Goal: Task Accomplishment & Management: Complete application form

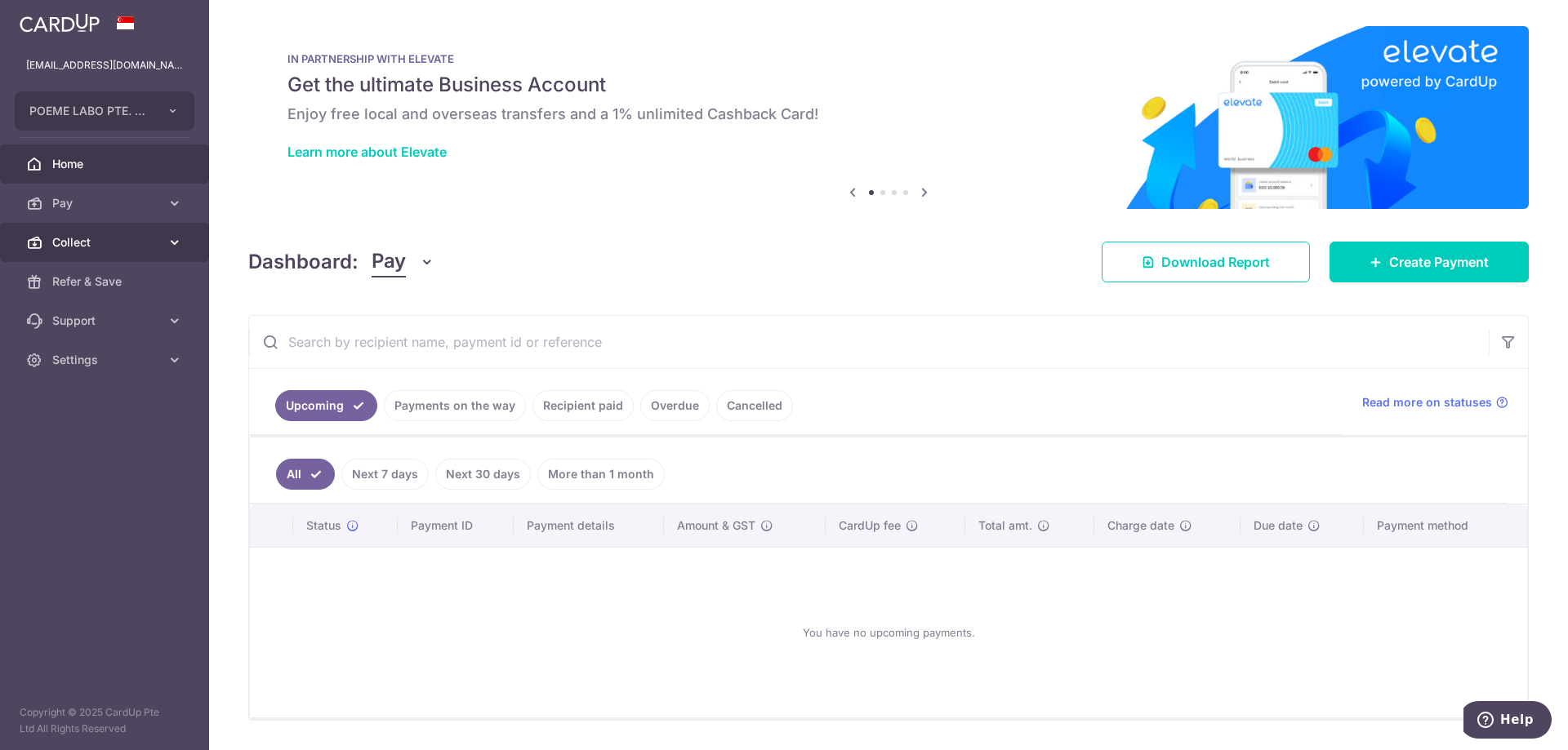
click at [161, 233] on link "Collect" at bounding box center [104, 243] width 209 height 39
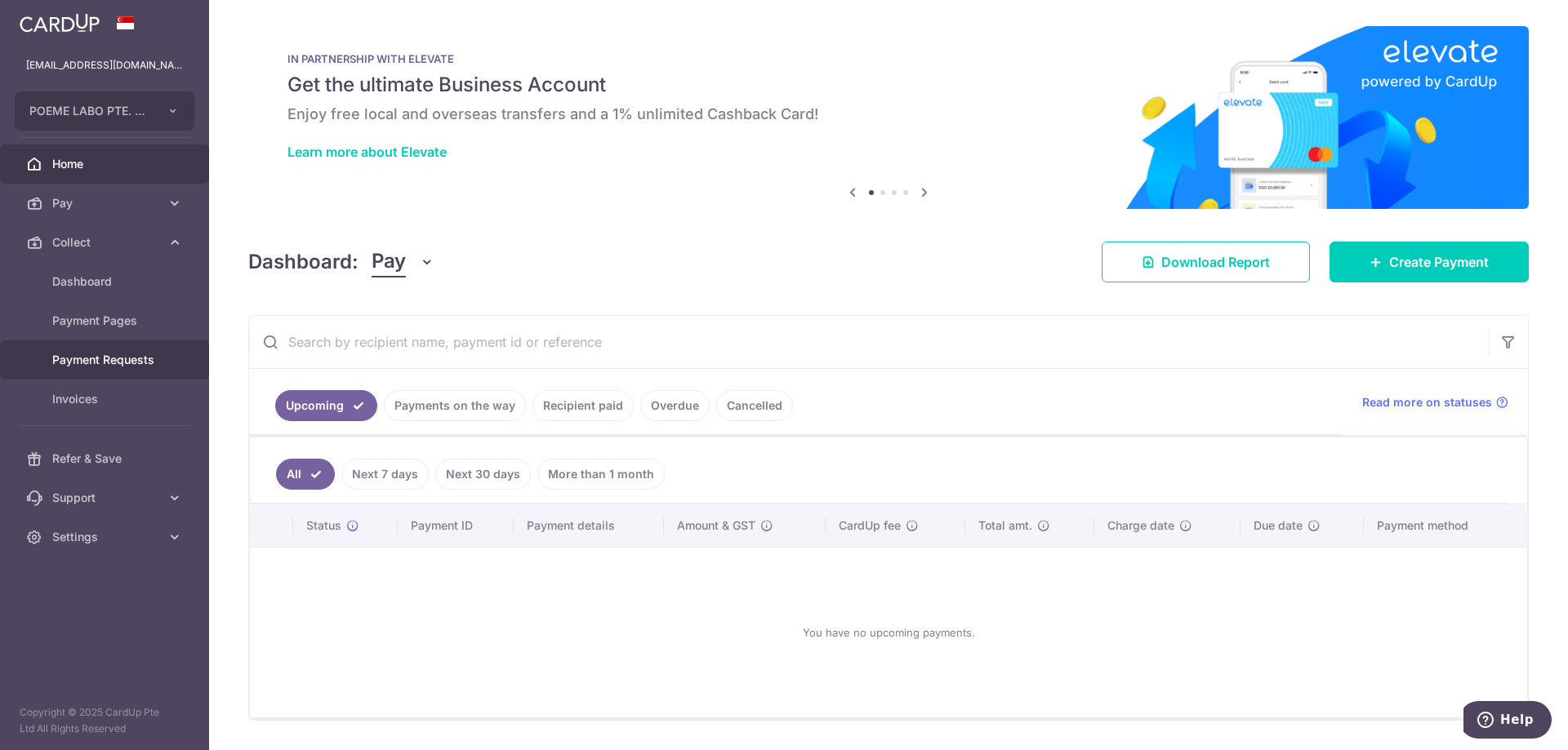
click at [118, 350] on link "Payment Requests" at bounding box center [104, 360] width 209 height 39
click at [103, 367] on span "Payment Requests" at bounding box center [106, 360] width 108 height 16
click at [1389, 263] on span "Create Payment" at bounding box center [1439, 262] width 100 height 20
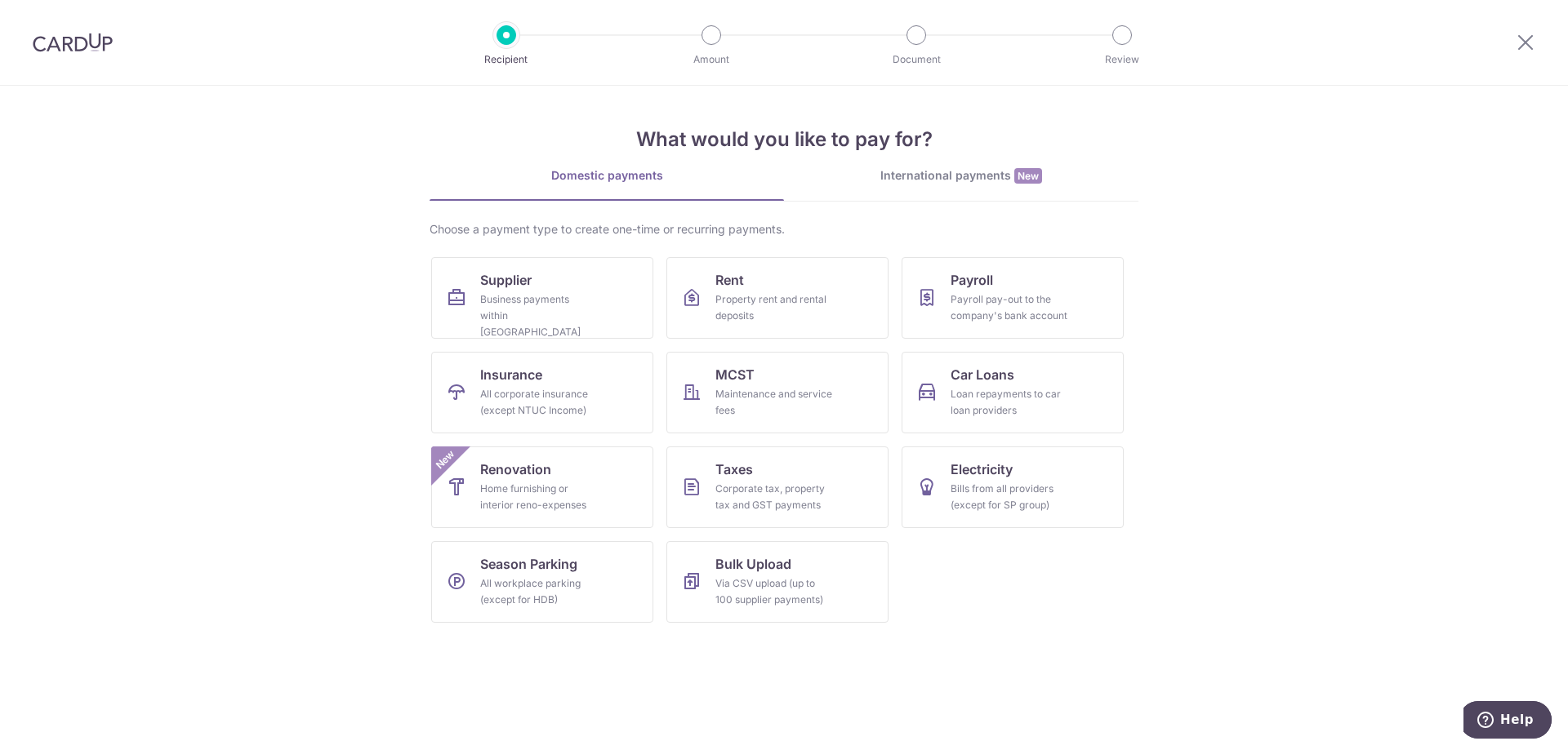
click at [90, 45] on img at bounding box center [73, 43] width 80 height 20
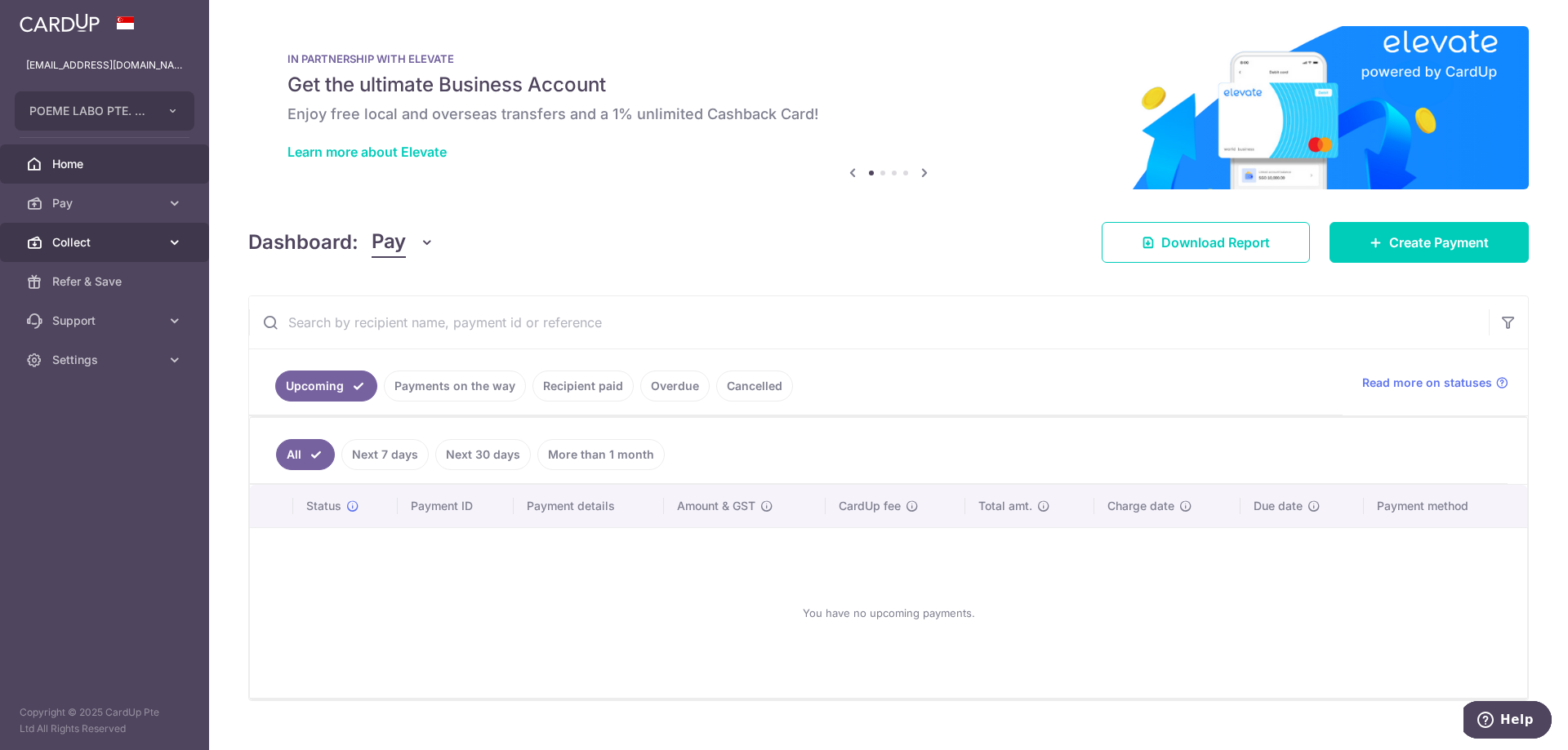
click at [131, 237] on span "Collect" at bounding box center [106, 243] width 108 height 16
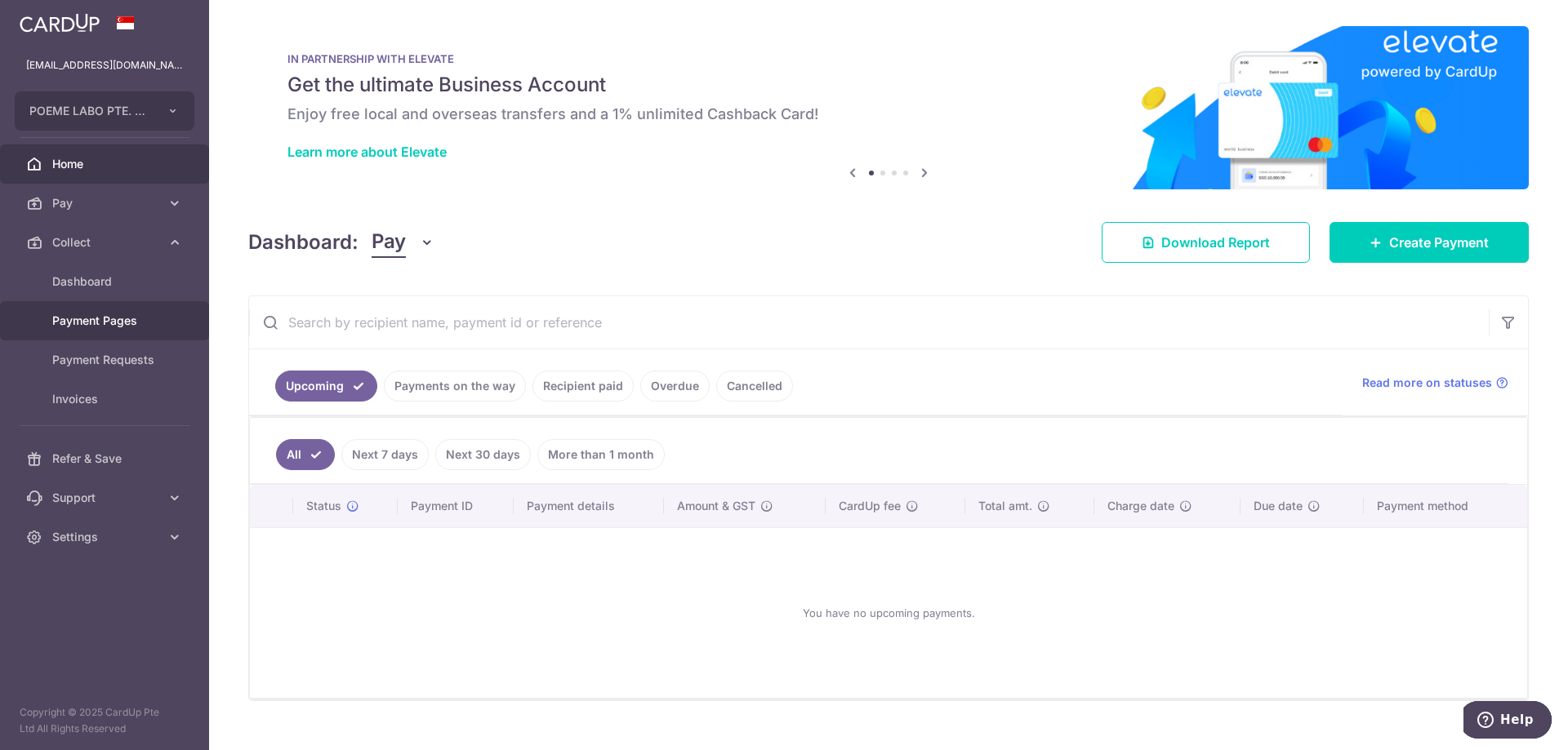
click at [102, 320] on span "Payment Pages" at bounding box center [106, 321] width 108 height 16
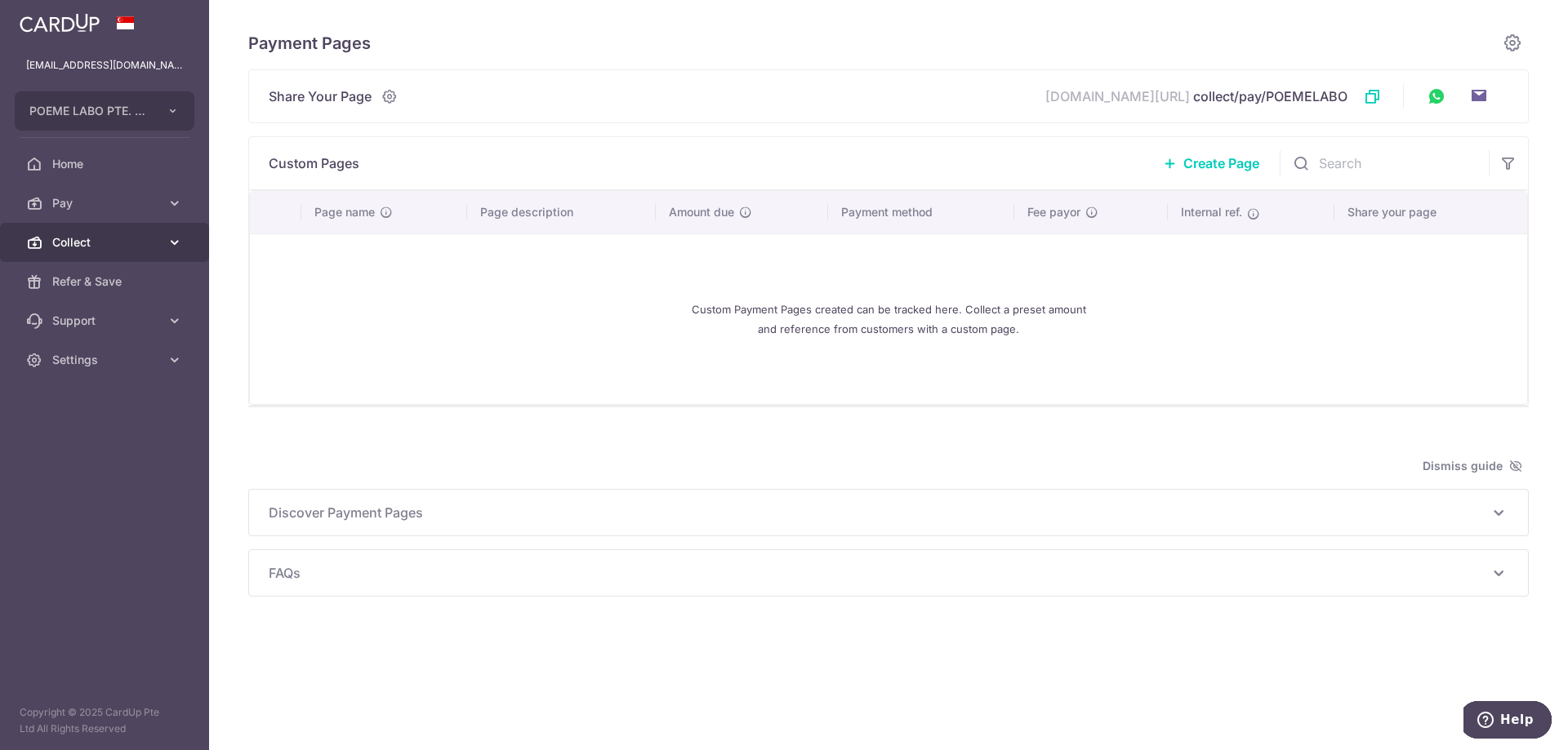
click at [132, 232] on link "Collect" at bounding box center [104, 243] width 209 height 39
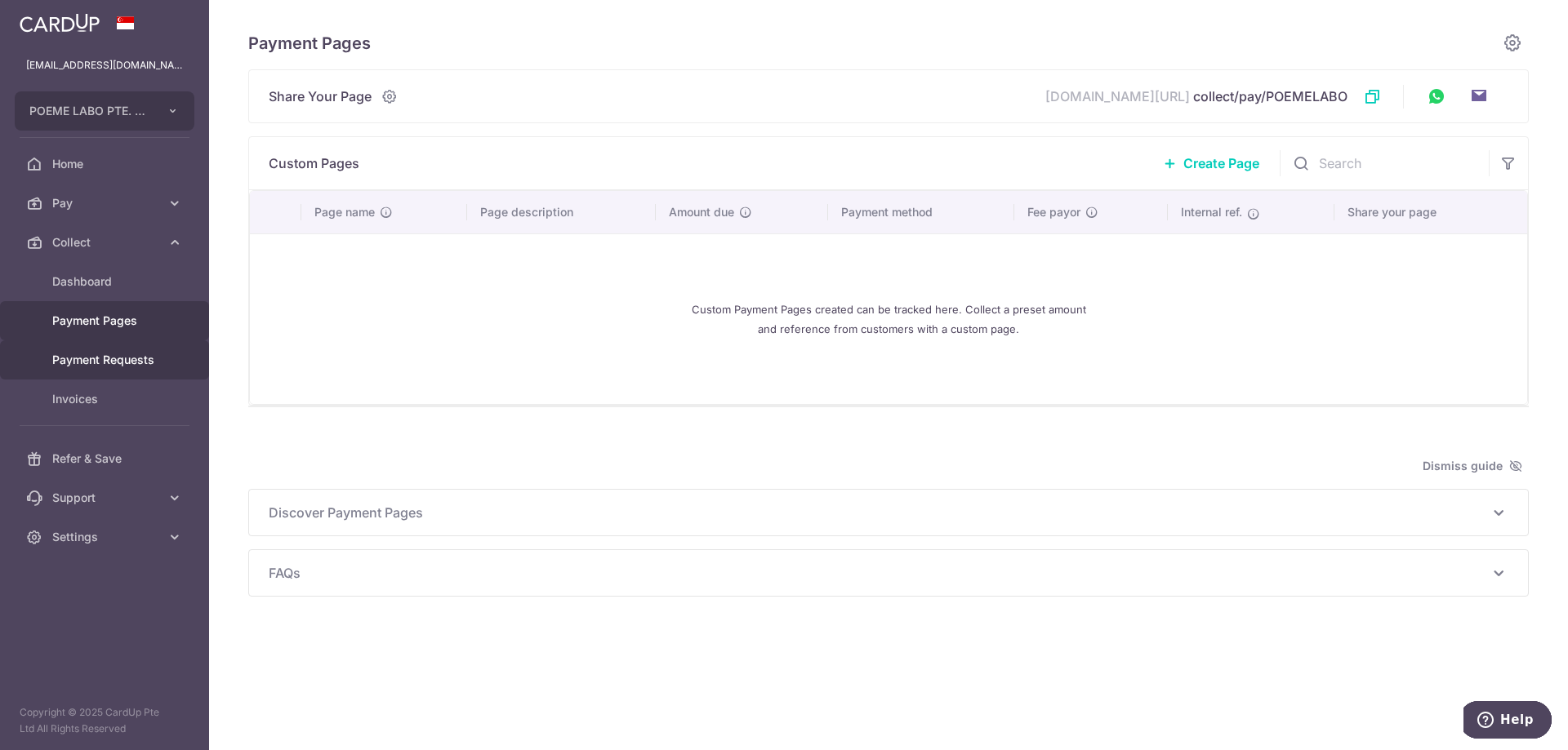
click at [77, 374] on link "Payment Requests" at bounding box center [104, 360] width 209 height 39
click at [140, 354] on span "Payment Requests" at bounding box center [106, 360] width 108 height 16
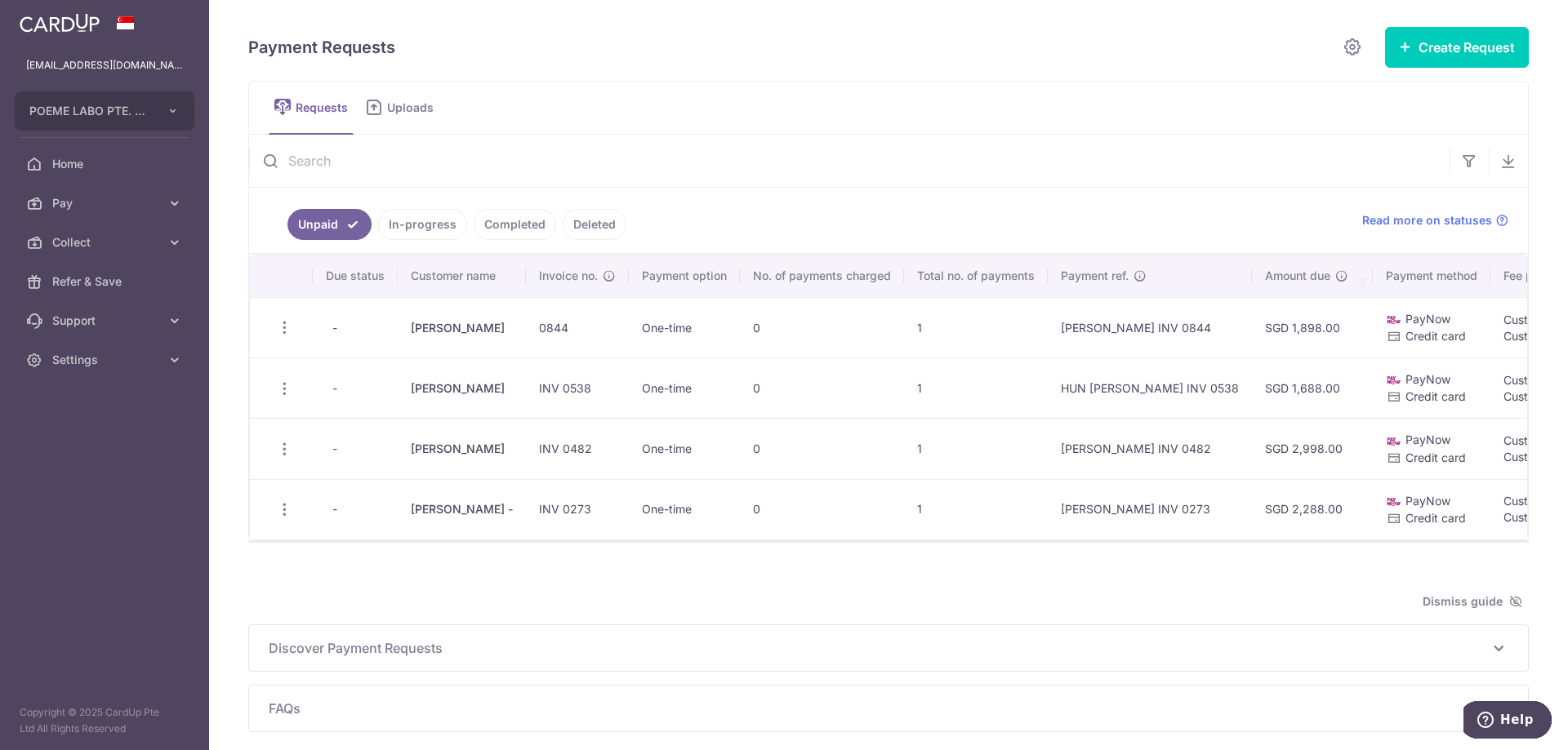
click at [417, 222] on link "In-progress" at bounding box center [422, 224] width 89 height 31
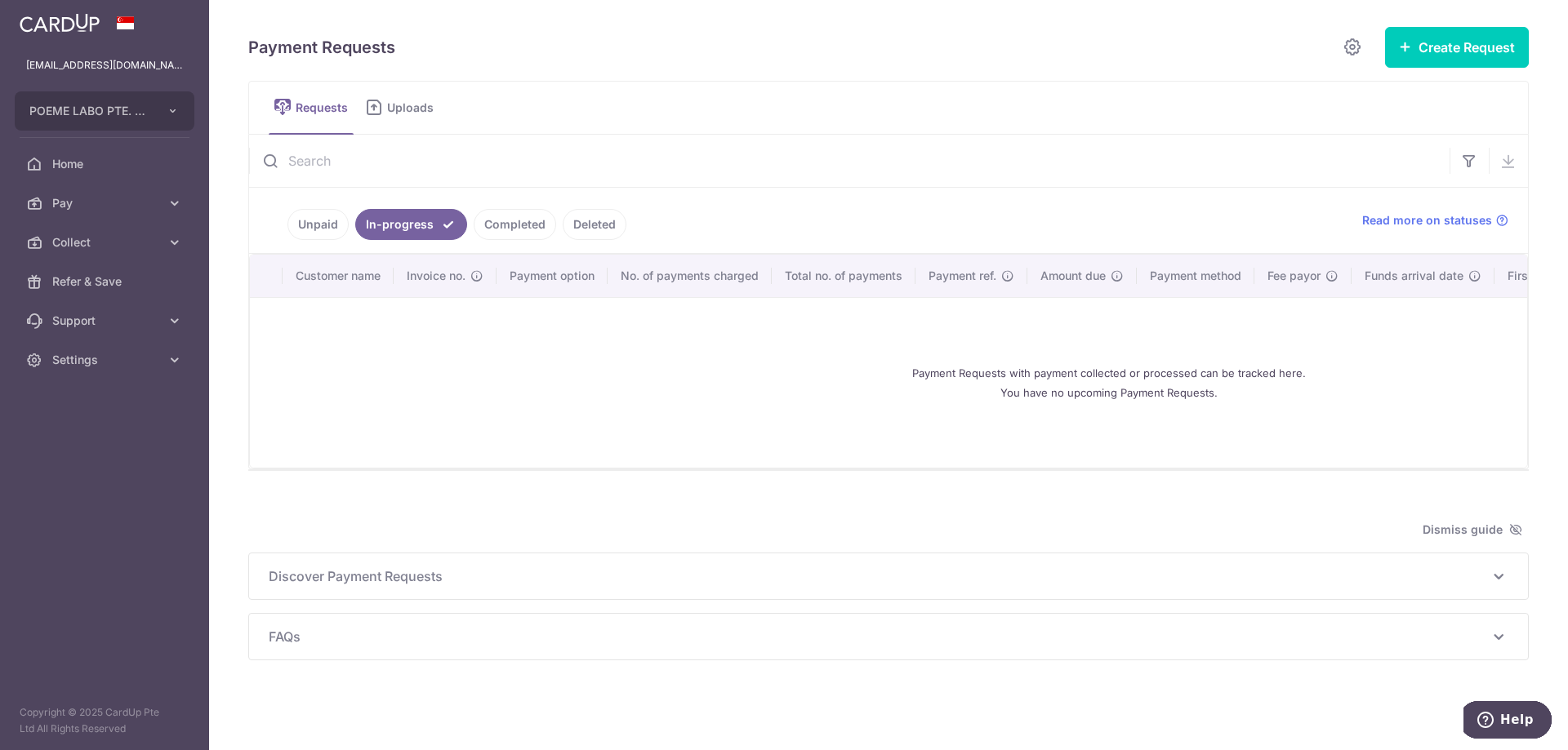
click at [486, 228] on link "Completed" at bounding box center [515, 224] width 83 height 31
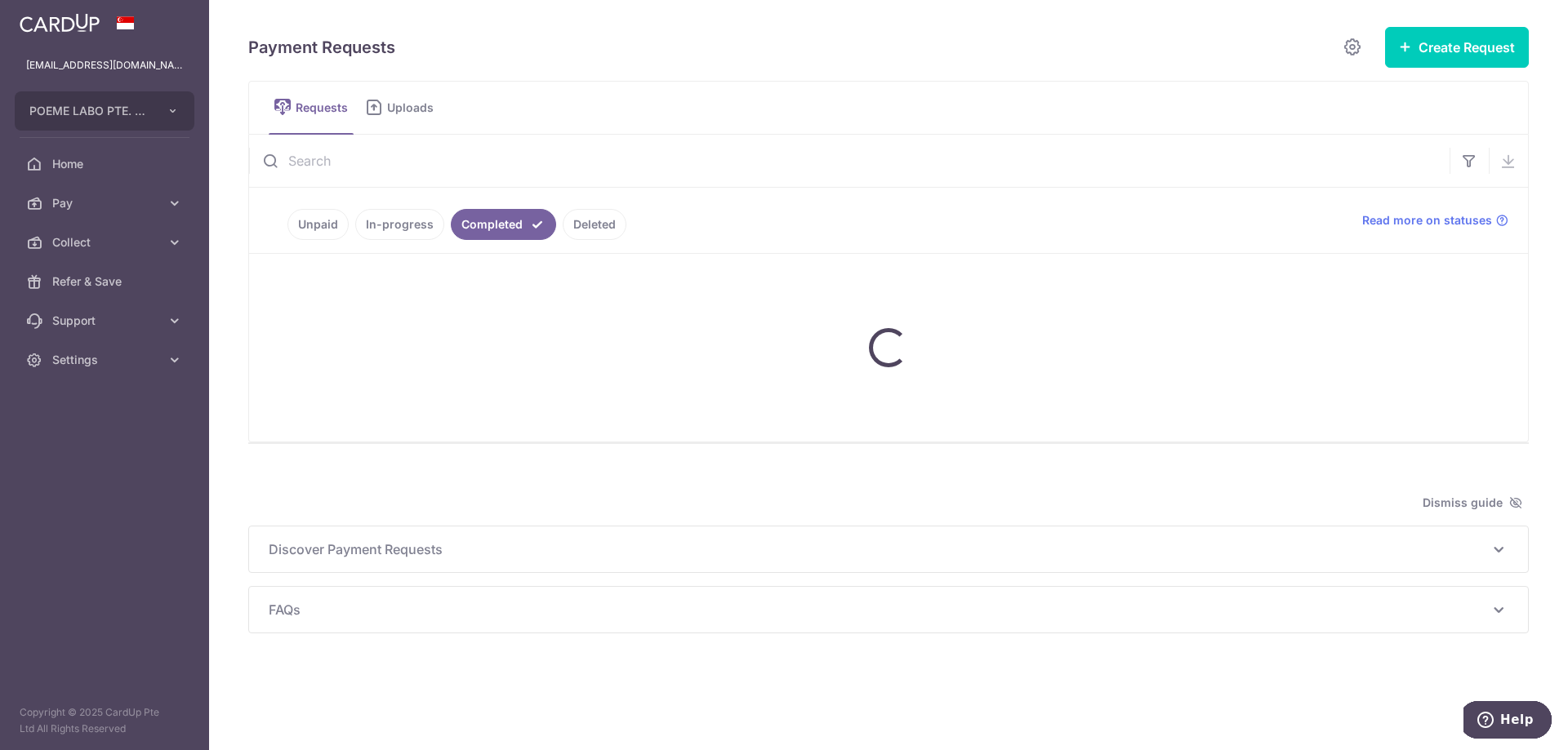
click at [308, 227] on link "Unpaid" at bounding box center [317, 224] width 61 height 31
click at [1415, 47] on button "Create Request" at bounding box center [1457, 47] width 144 height 41
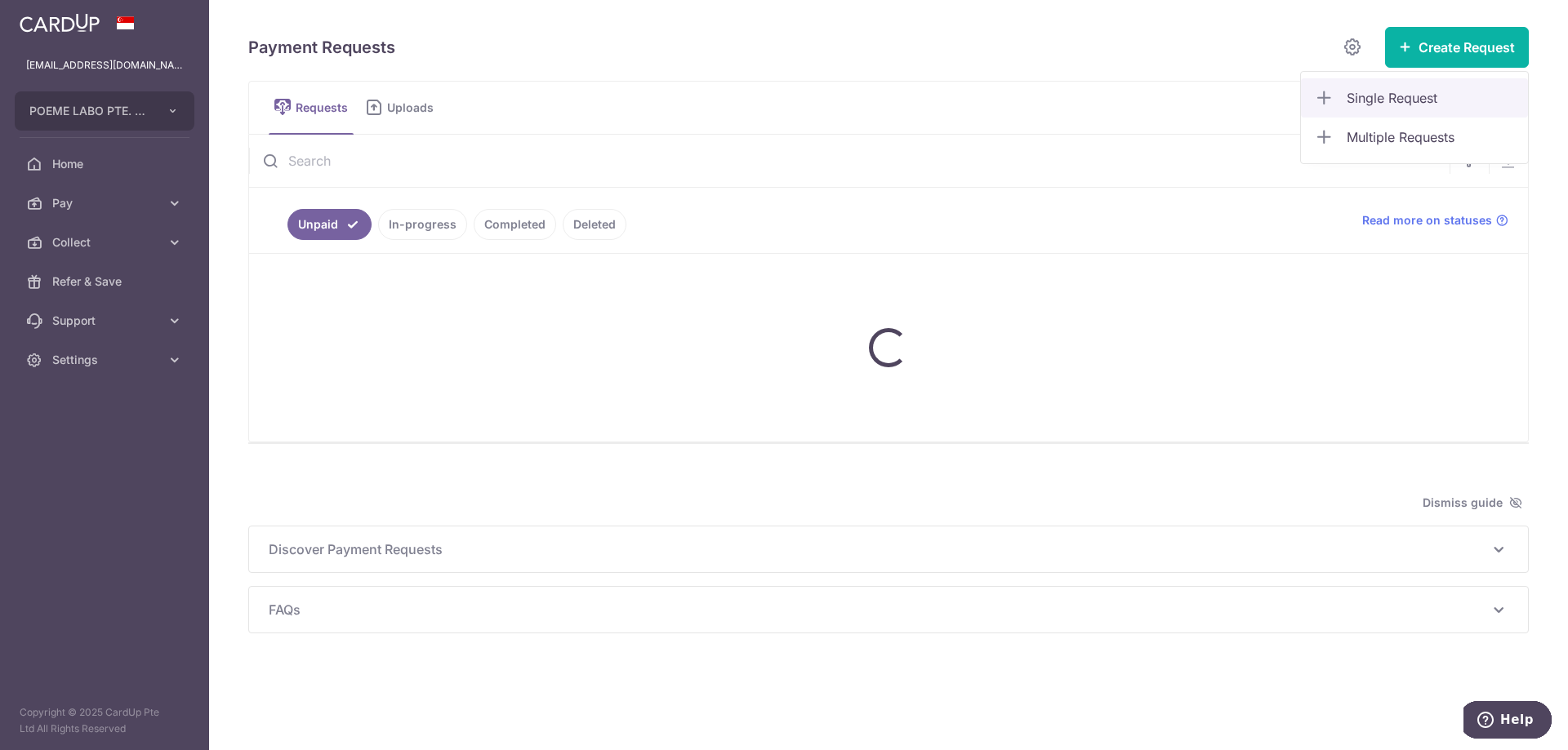
click at [1364, 109] on link "Single Request" at bounding box center [1413, 98] width 227 height 39
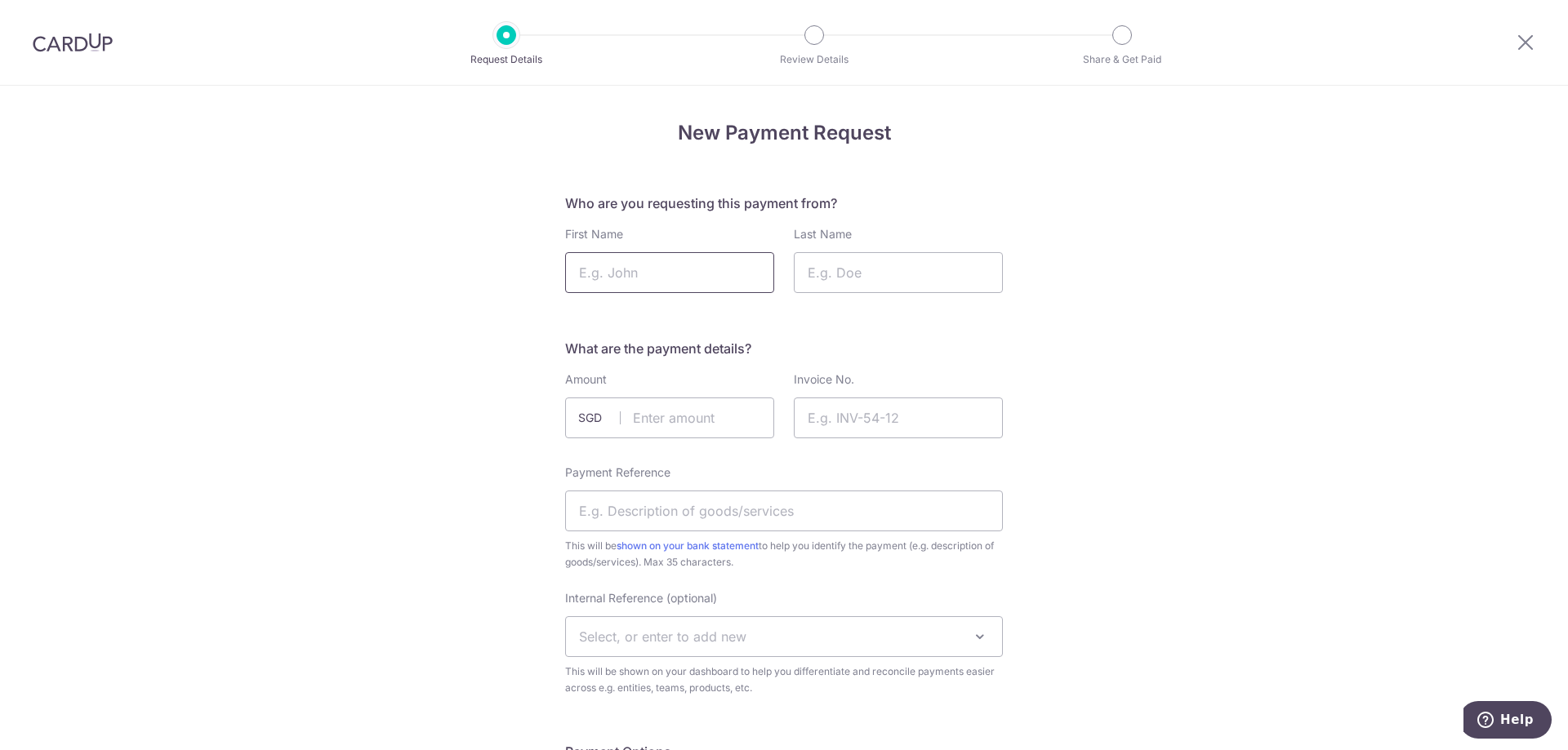
click at [662, 267] on input "First Name" at bounding box center [669, 273] width 209 height 41
paste input "Widyawaty"
type input "Widyawaty"
paste input "Binte Sulaiman"
type input "Binte Sulaiman"
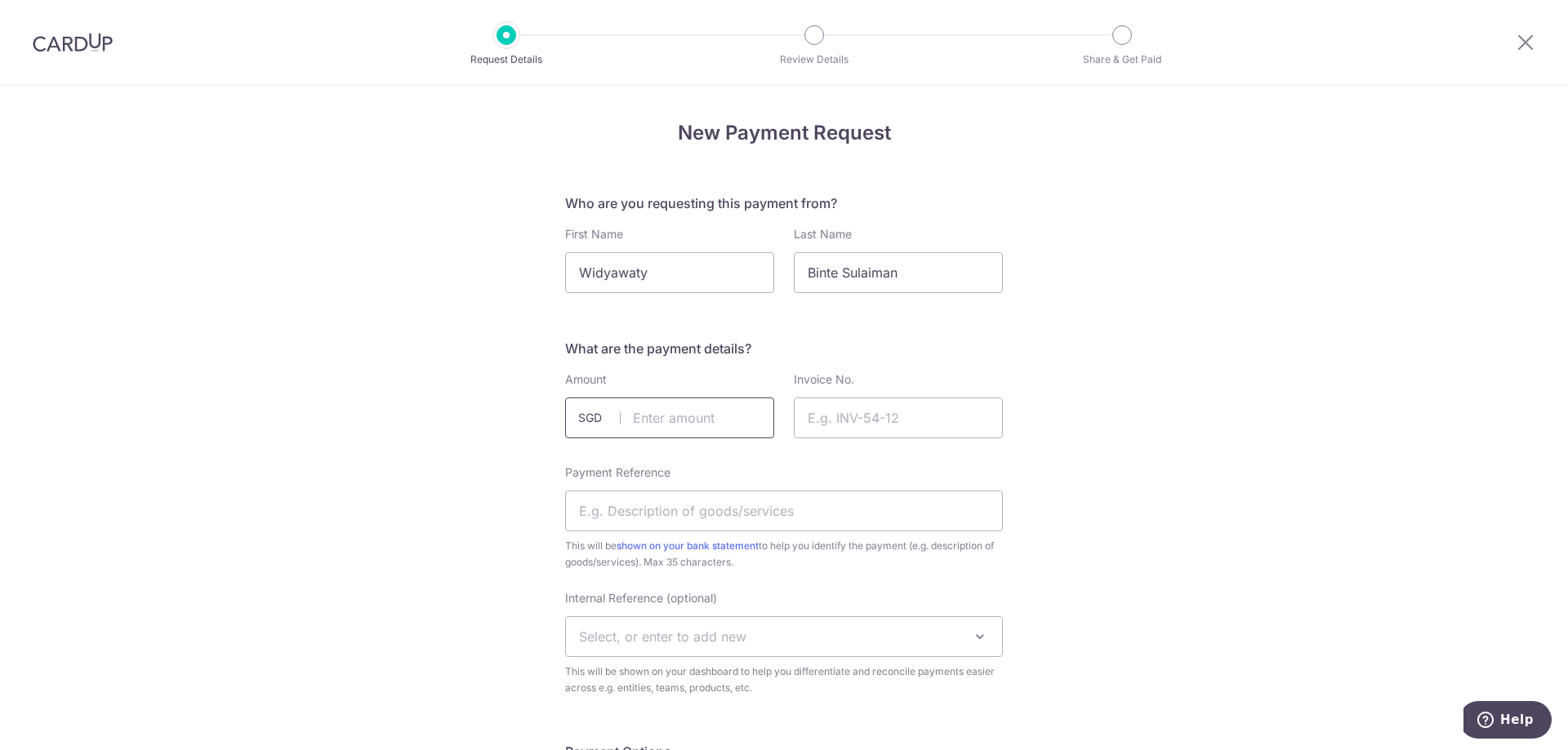
click at [692, 433] on input "text" at bounding box center [669, 418] width 209 height 41
click at [861, 411] on input "Invoice No." at bounding box center [898, 418] width 209 height 41
type input "Inv 0941"
click at [652, 412] on input "text" at bounding box center [669, 418] width 209 height 41
type input "1898.00"
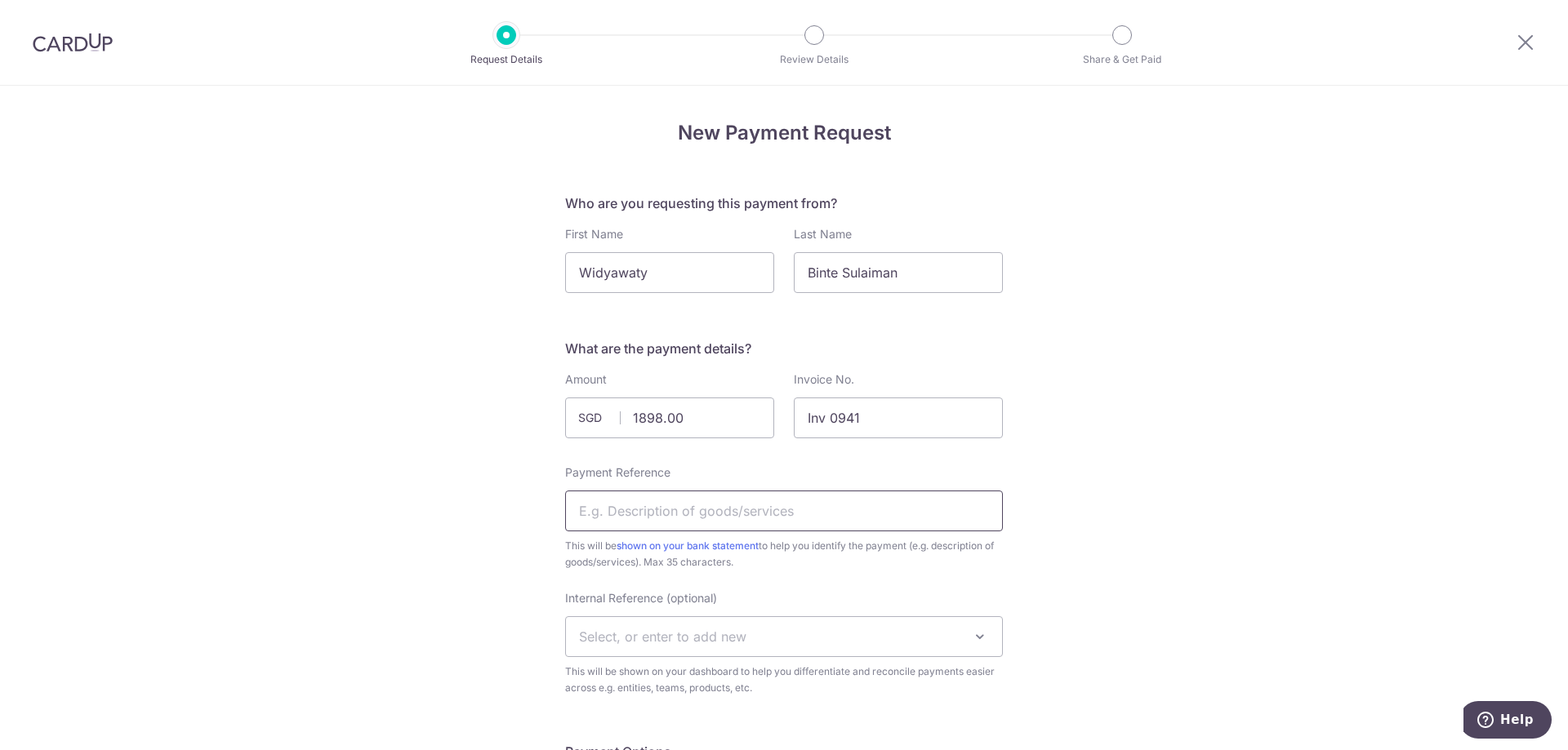
click at [739, 514] on input "Payment Reference" at bounding box center [784, 511] width 437 height 41
paste input "[PERSON_NAME]"
type input "Widyawaty Binte Sulaiman inv 0941"
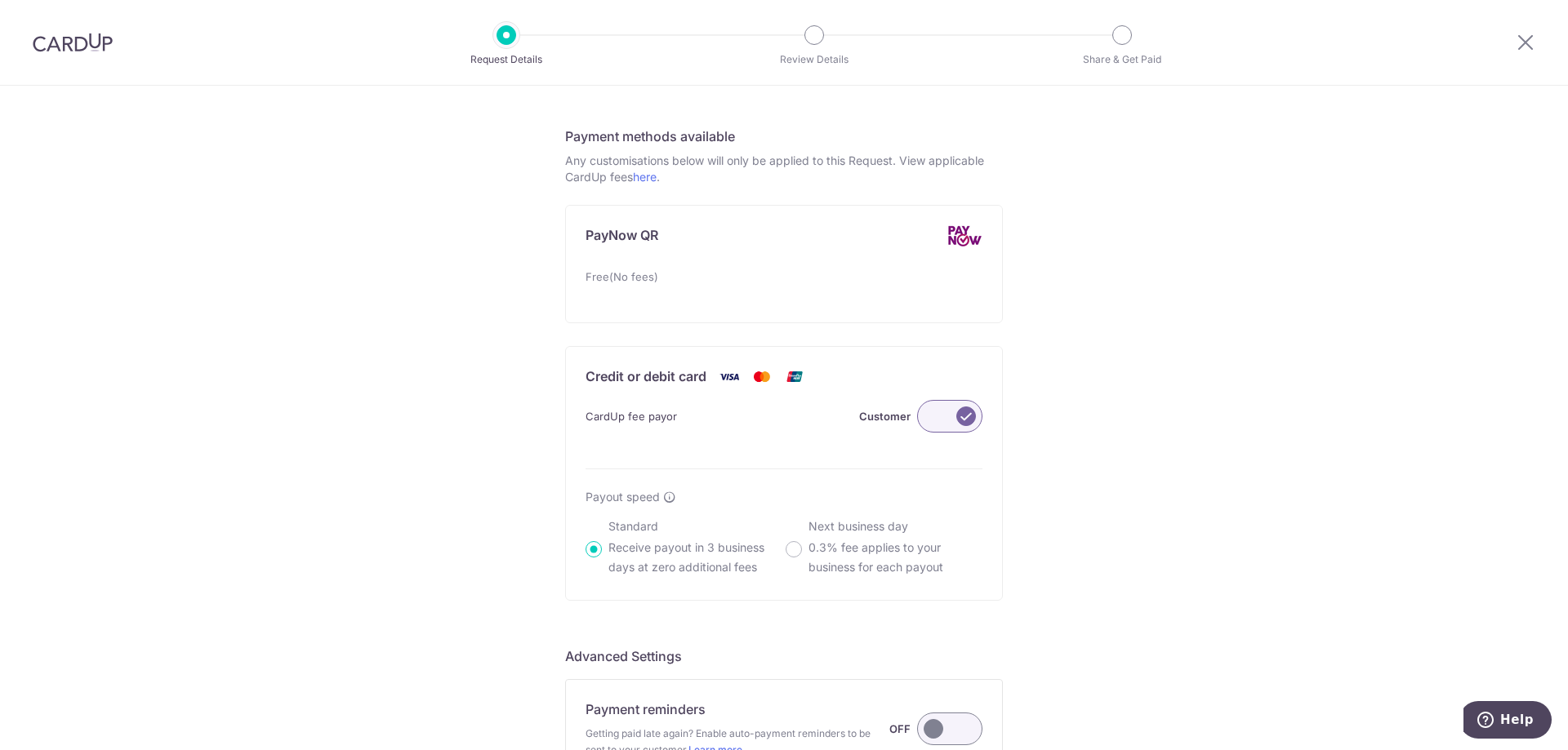
scroll to position [1094, 0]
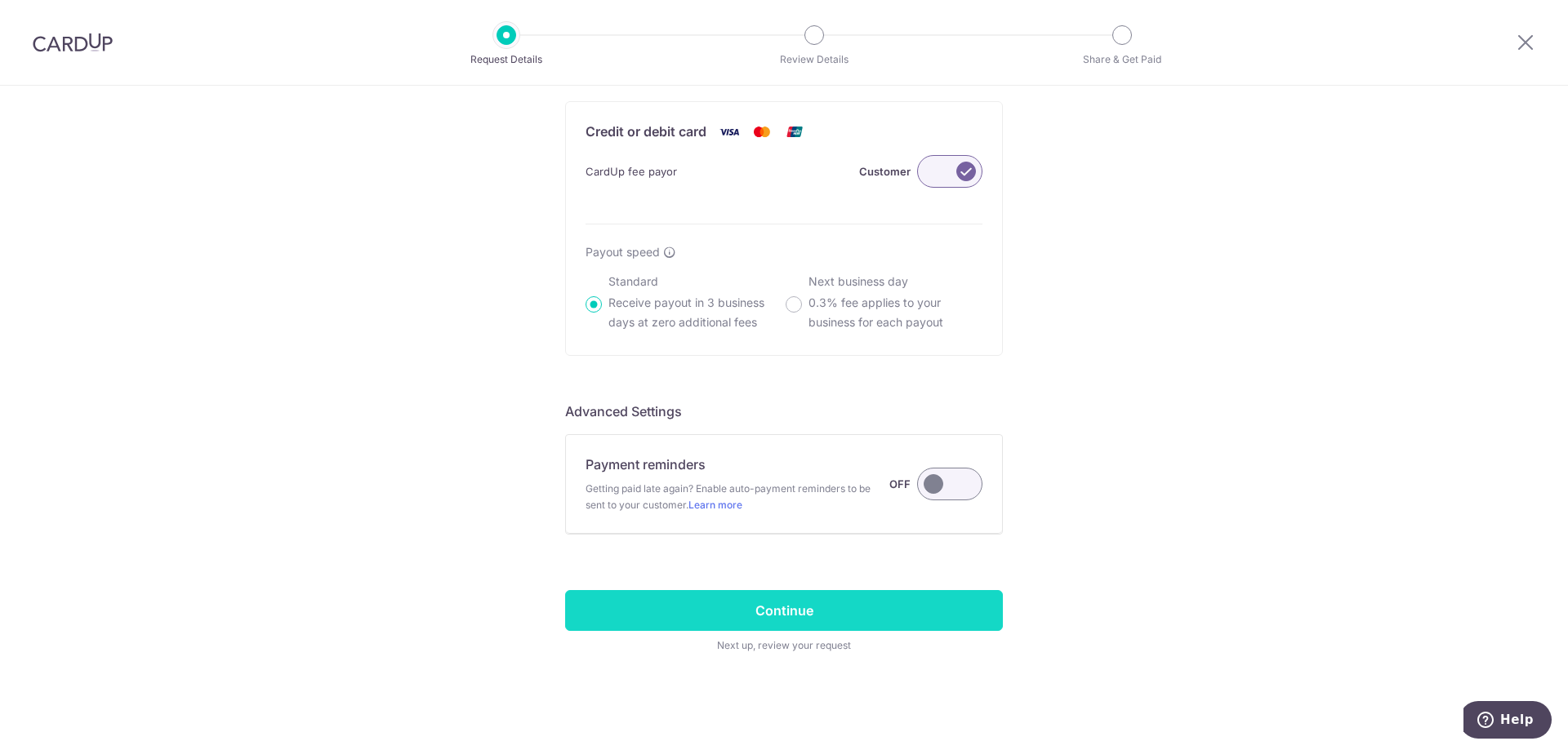
click at [797, 614] on input "Continue" at bounding box center [784, 610] width 437 height 41
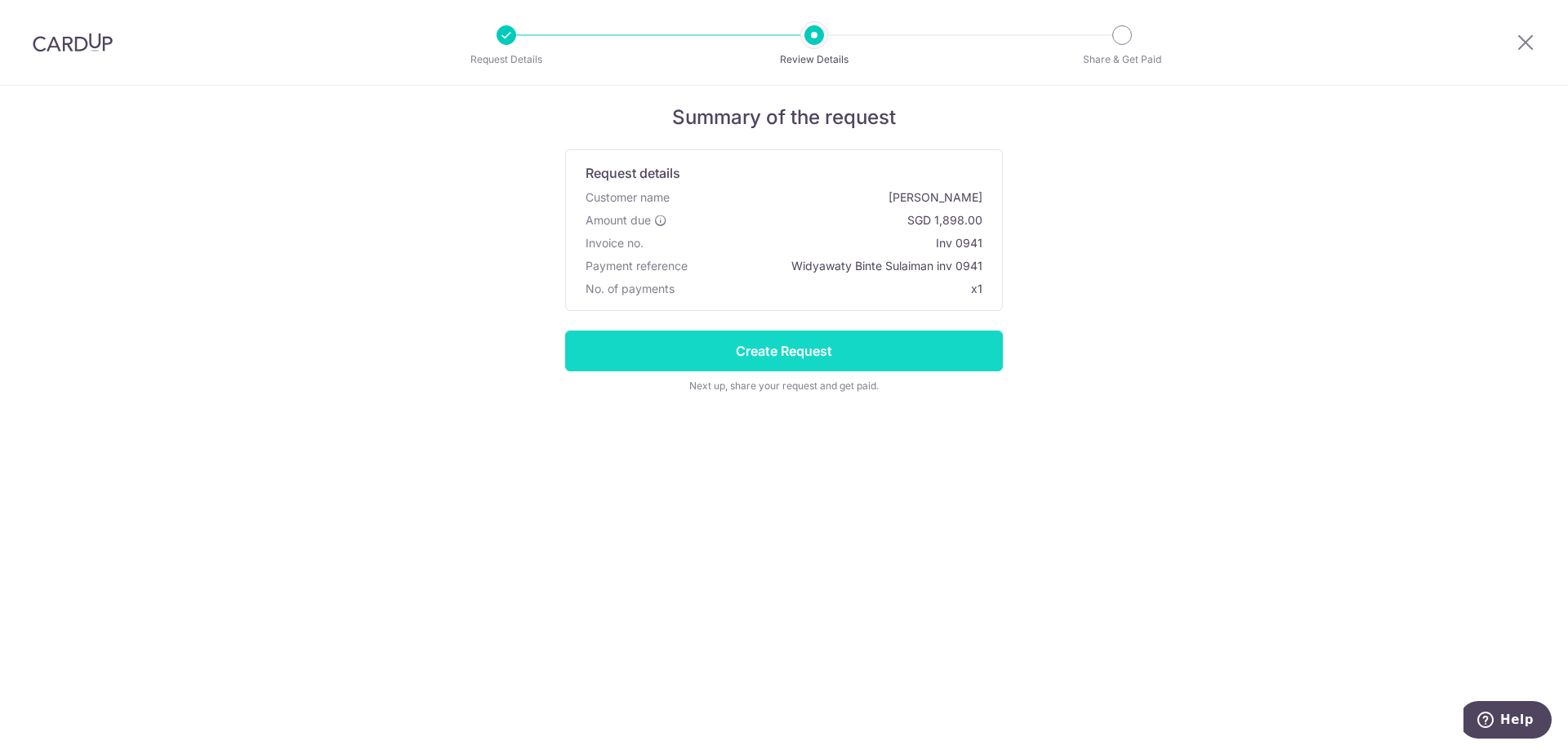
click at [768, 350] on input "Create Request" at bounding box center [784, 351] width 437 height 41
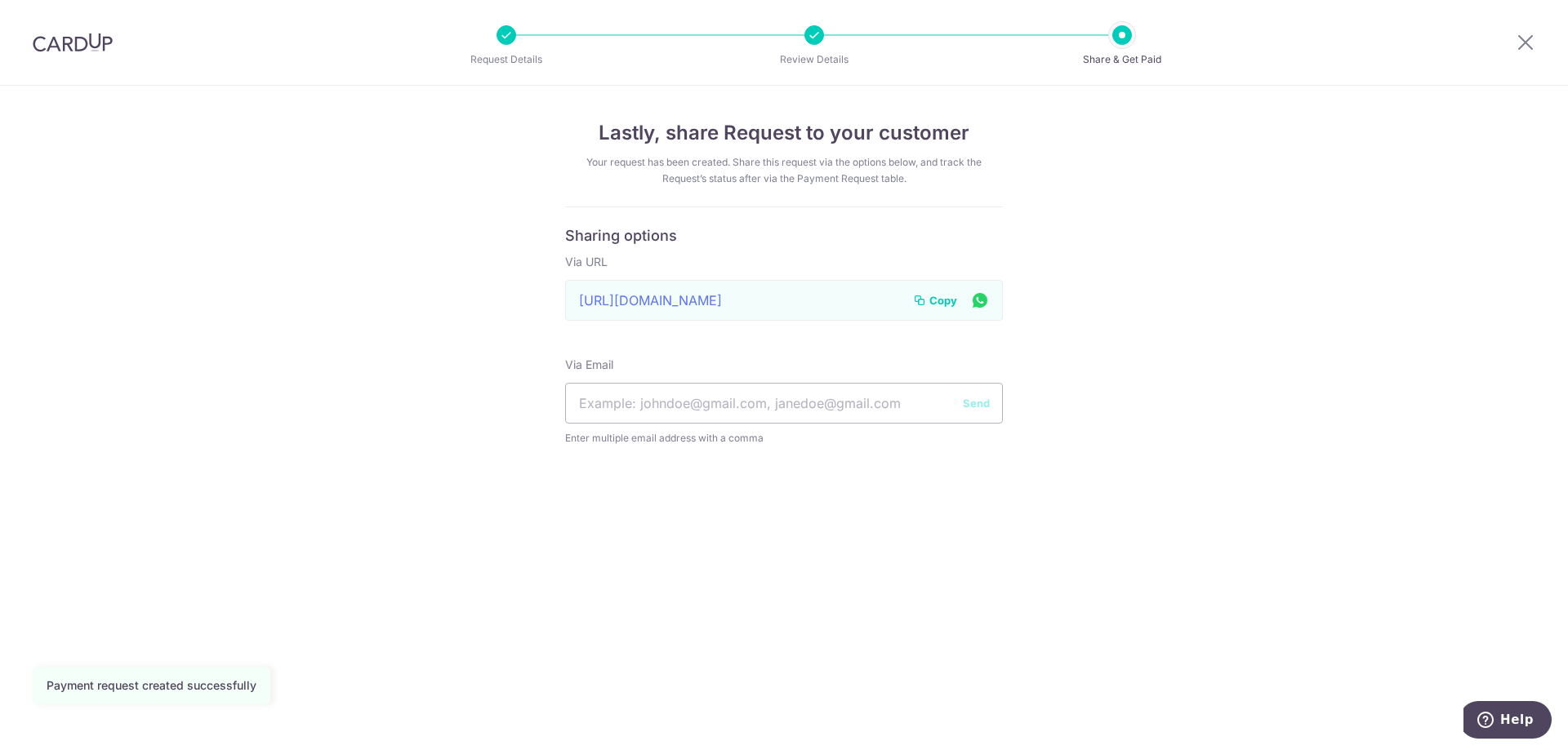
click at [945, 298] on span "Copy" at bounding box center [942, 300] width 28 height 16
click at [936, 305] on span "Copy" at bounding box center [942, 300] width 28 height 16
click at [77, 42] on img at bounding box center [73, 43] width 80 height 20
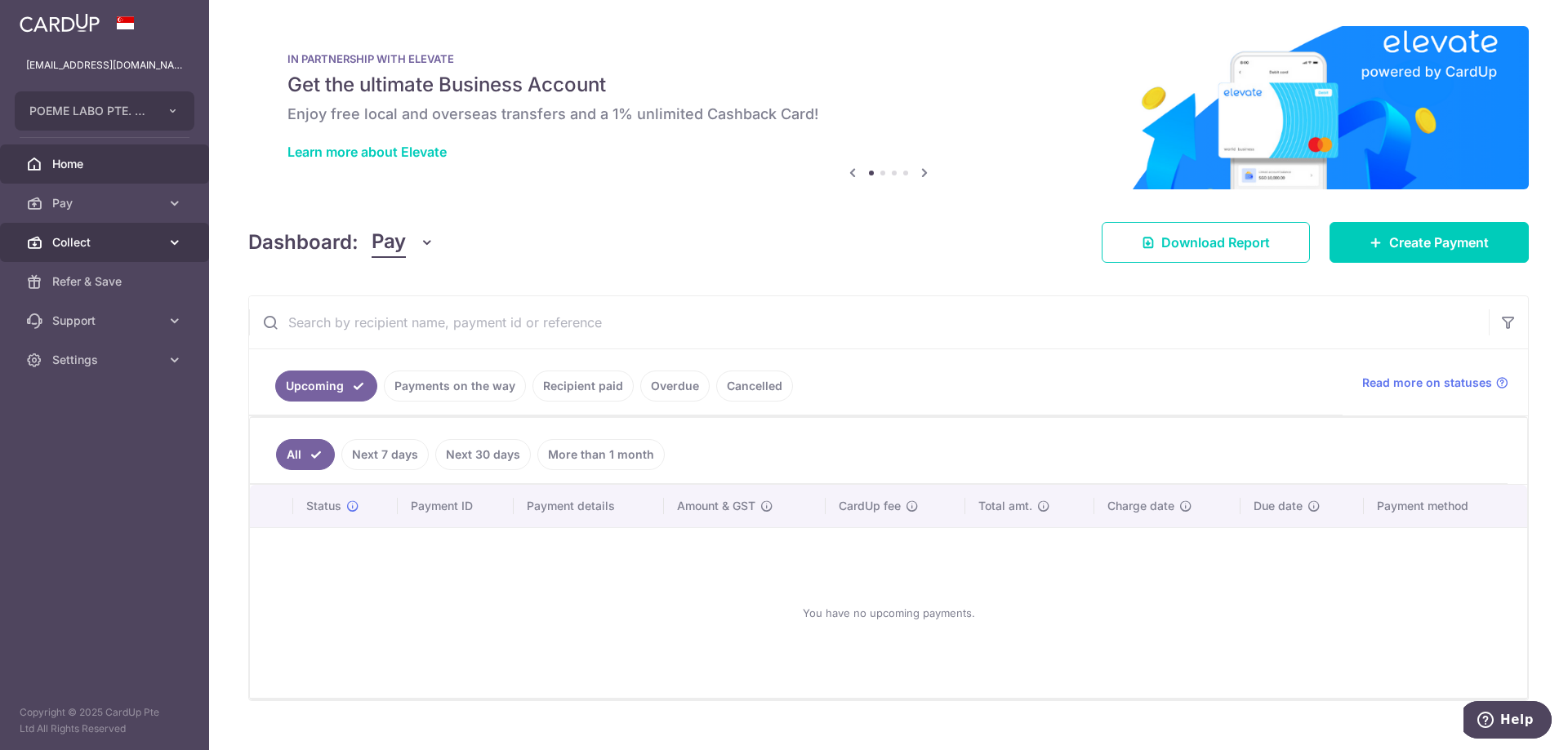
click at [87, 241] on span "Collect" at bounding box center [106, 243] width 108 height 16
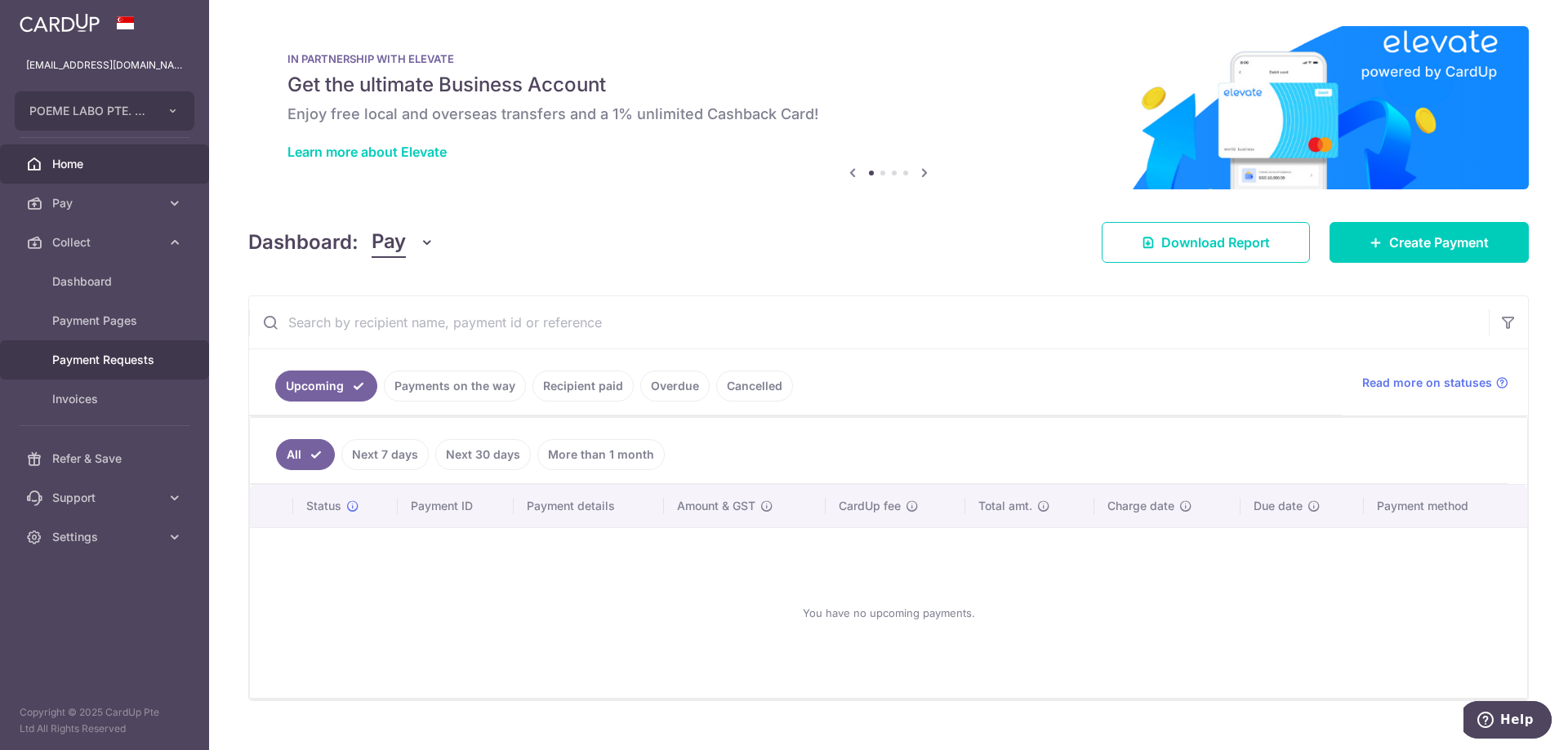
click at [98, 369] on link "Payment Requests" at bounding box center [104, 360] width 209 height 39
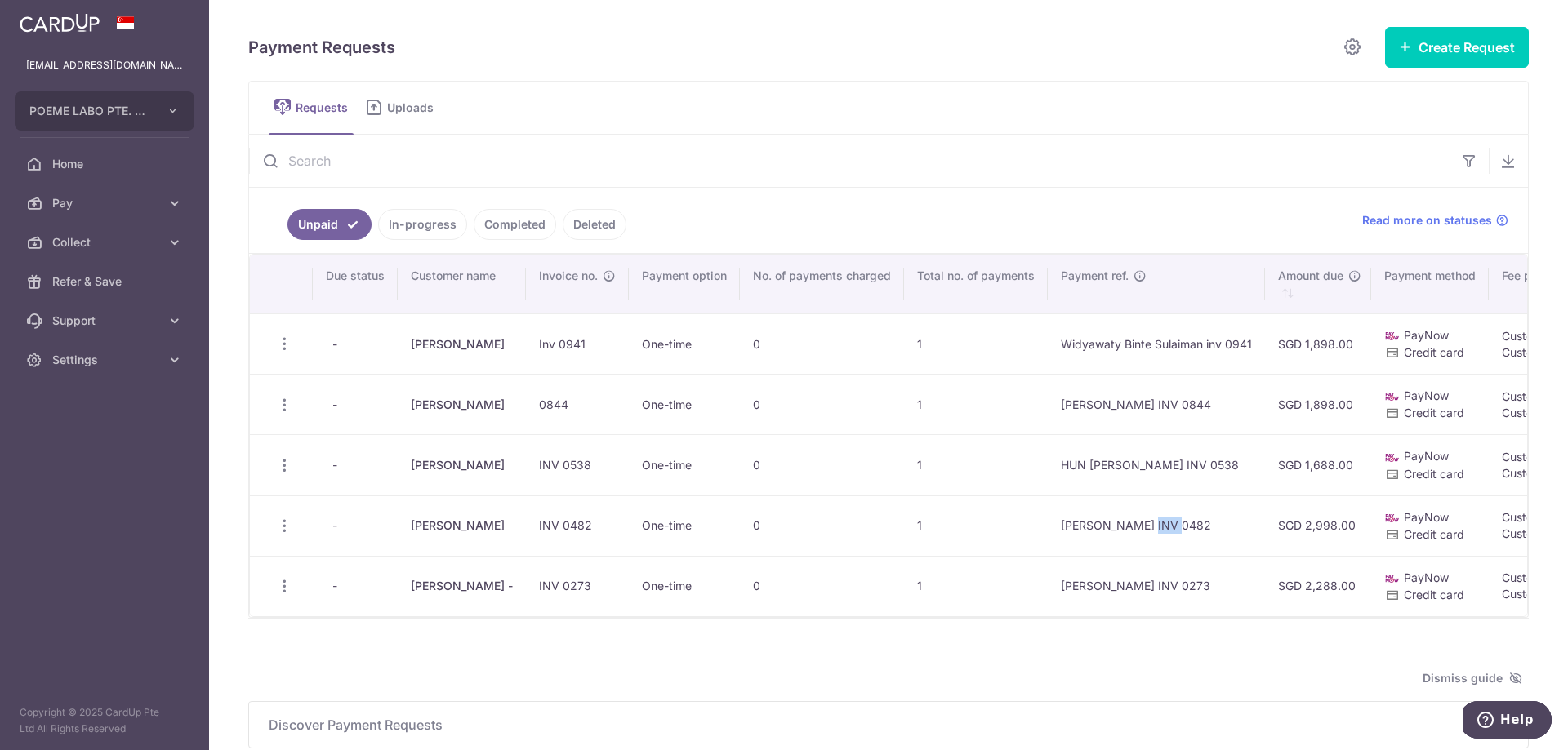
drag, startPoint x: 1188, startPoint y: 526, endPoint x: 1230, endPoint y: 532, distance: 42.4
click at [1242, 529] on td "Yu Cherng INV 0482" at bounding box center [1156, 526] width 217 height 60
copy td "0482"
drag, startPoint x: 1181, startPoint y: 464, endPoint x: 1197, endPoint y: 467, distance: 16.3
click at [1206, 467] on td "HUN [PERSON_NAME] INV 0538" at bounding box center [1156, 465] width 217 height 60
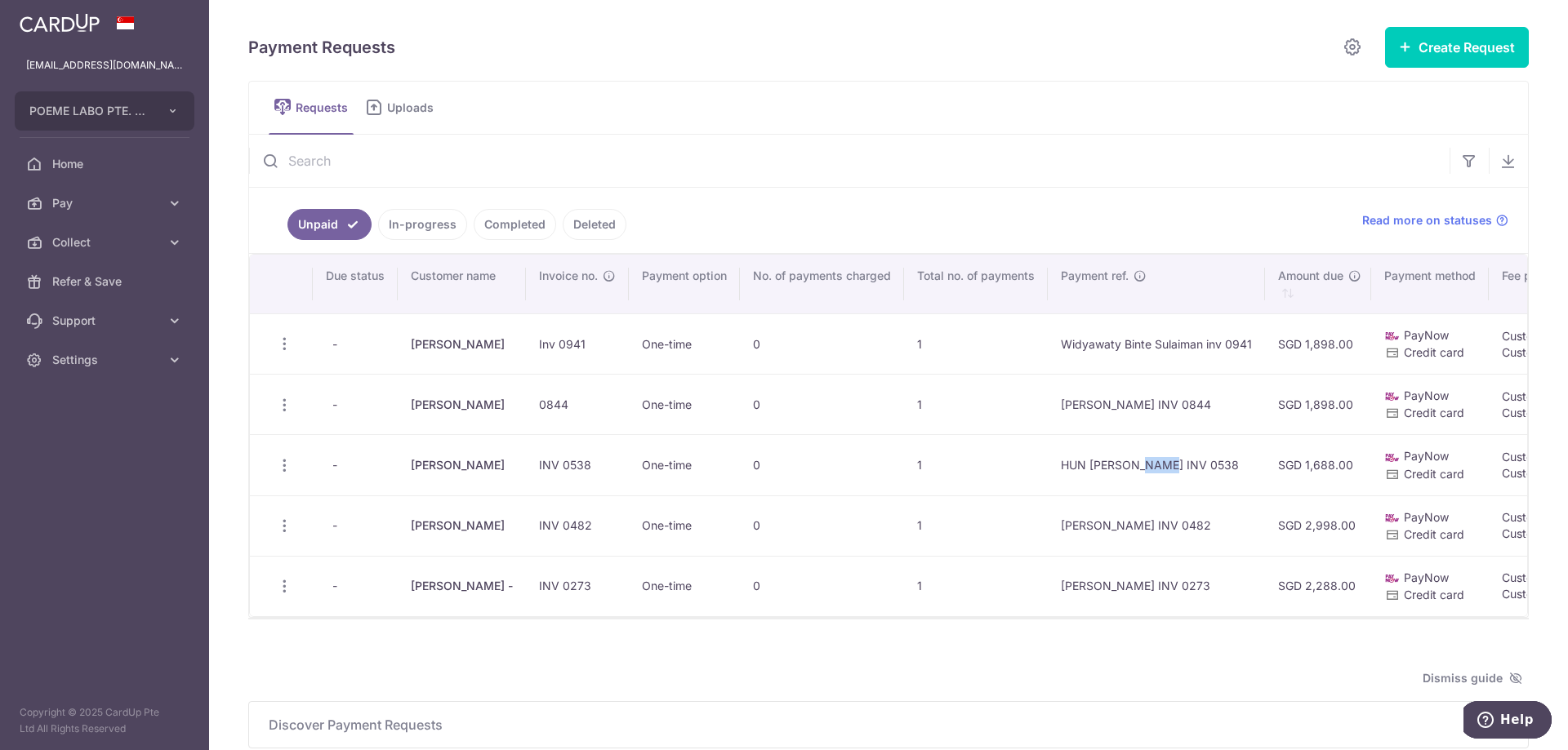
copy td "0538"
click at [278, 407] on icon "button" at bounding box center [284, 404] width 17 height 17
click at [339, 489] on span "Delete Request" at bounding box center [368, 489] width 103 height 20
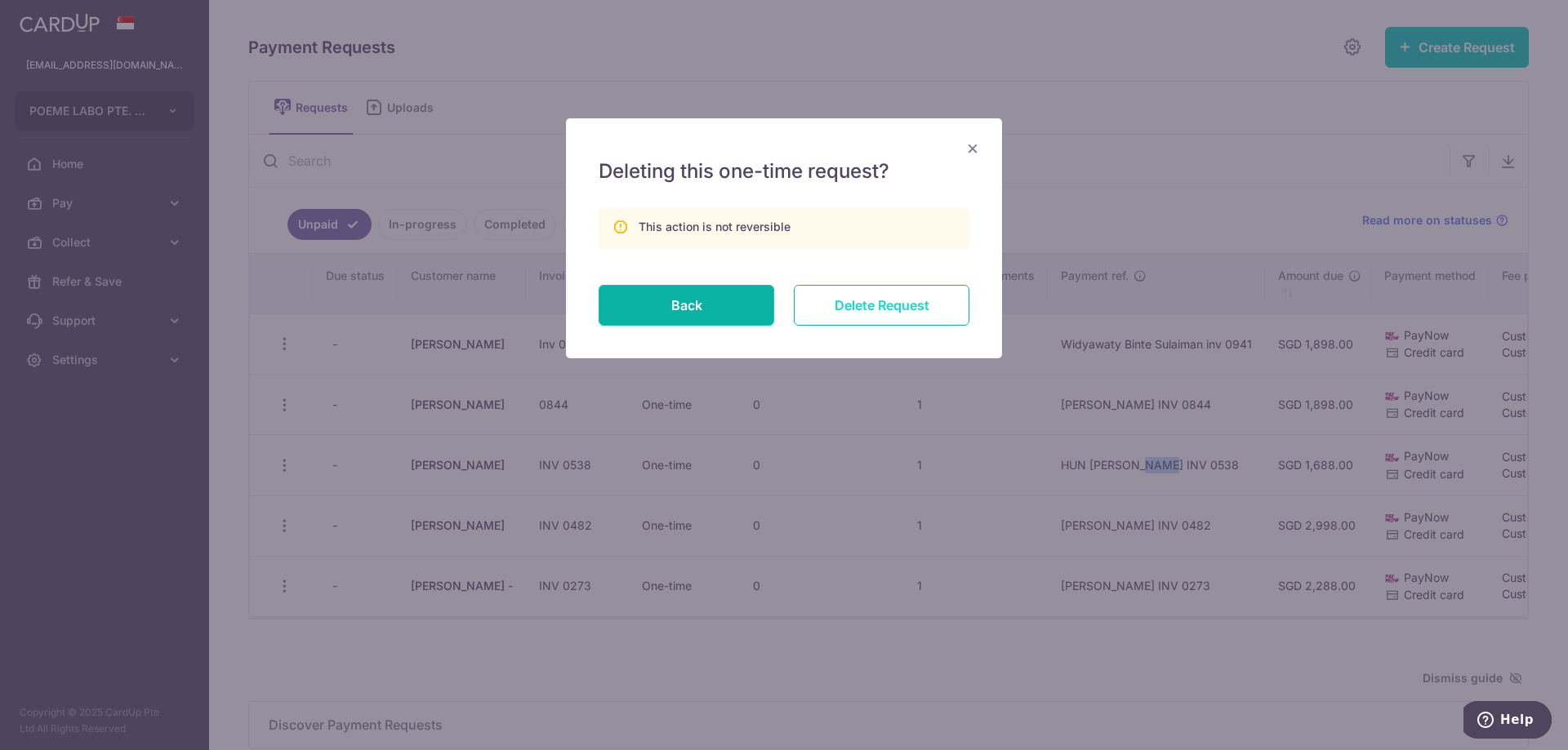
click at [867, 302] on input "Delete Request" at bounding box center [882, 306] width 176 height 41
click at [907, 296] on input "Delete Request" at bounding box center [882, 306] width 176 height 41
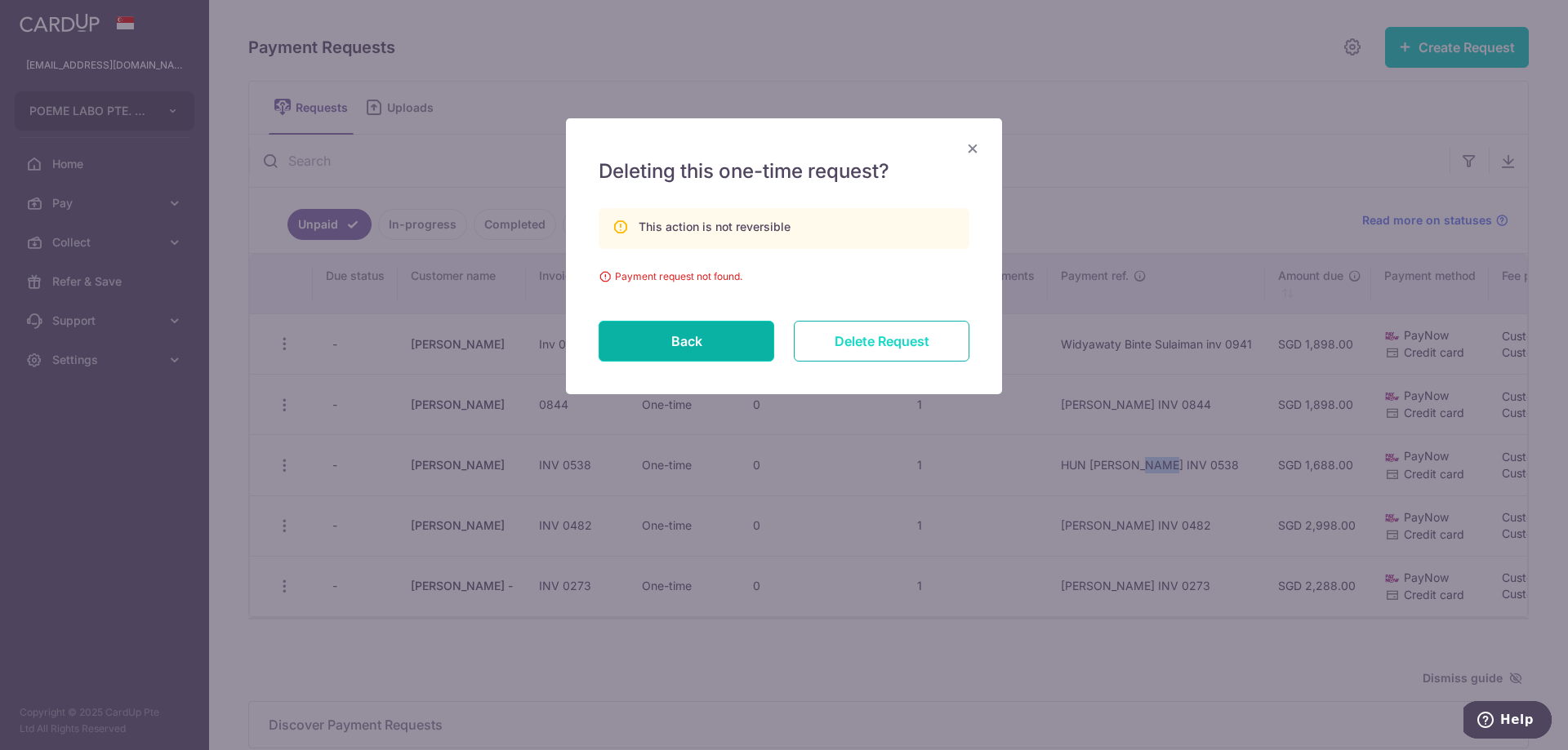
click at [886, 340] on input "Delete Request" at bounding box center [882, 341] width 176 height 41
click at [661, 354] on button "Back" at bounding box center [686, 341] width 176 height 41
